Goal: Connect with others: Connect with others

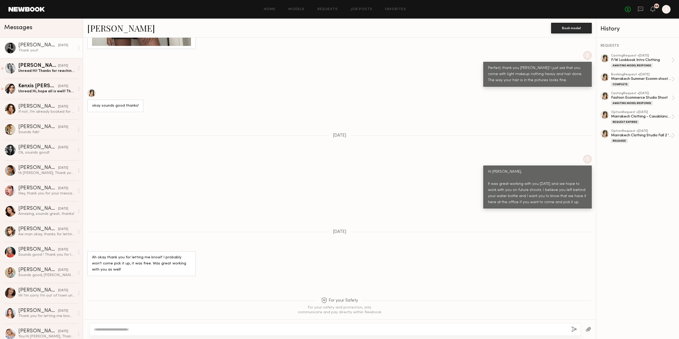
click at [7, 43] on div at bounding box center [10, 48] width 12 height 12
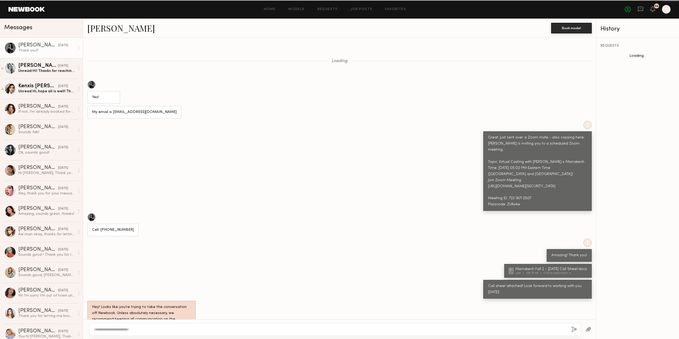
scroll to position [110, 0]
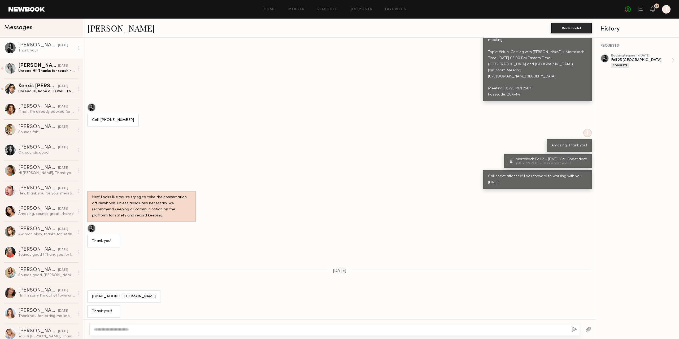
click at [102, 27] on link "[PERSON_NAME]" at bounding box center [121, 27] width 68 height 11
